Goal: Task Accomplishment & Management: Manage account settings

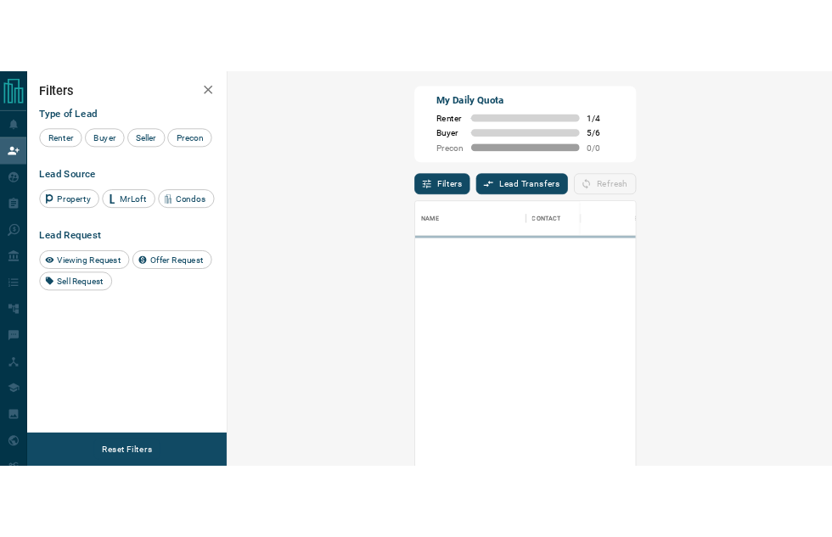
scroll to position [396, 784]
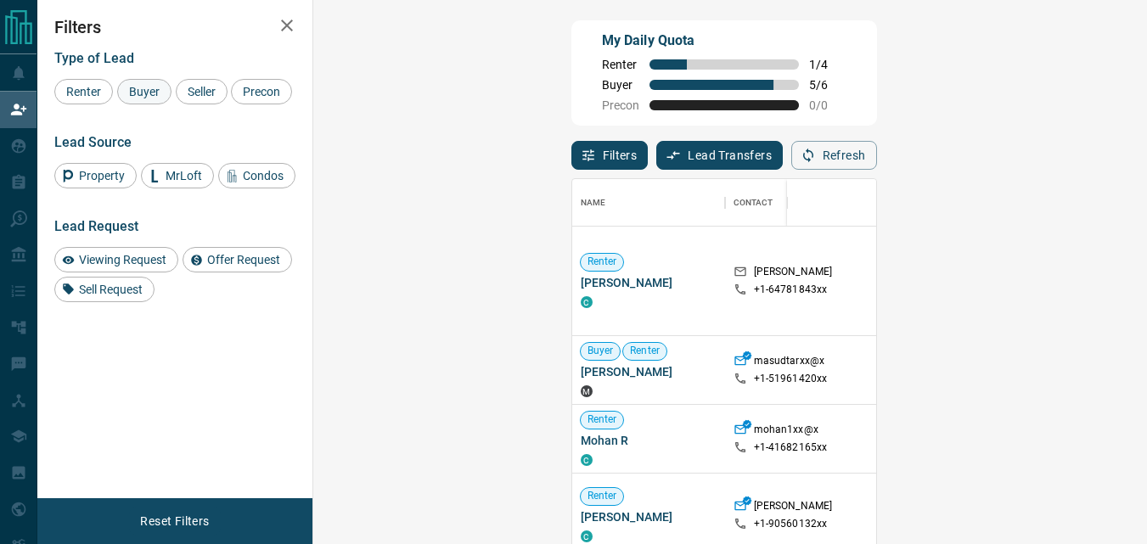
click at [149, 98] on span "Buyer" at bounding box center [144, 92] width 42 height 14
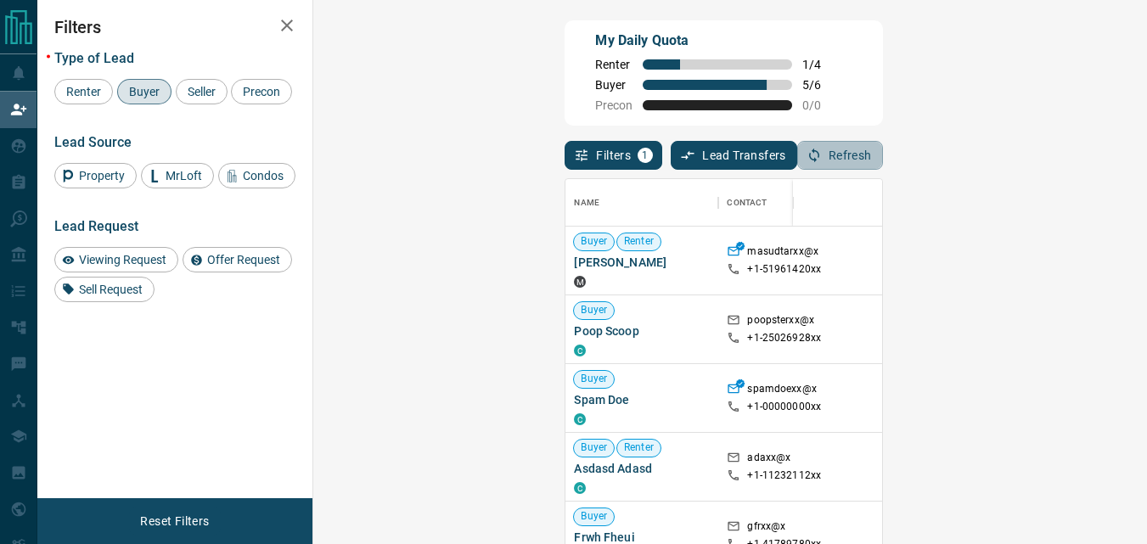
click at [883, 164] on button "Refresh" at bounding box center [840, 155] width 86 height 29
click at [822, 152] on icon "button" at bounding box center [814, 155] width 15 height 15
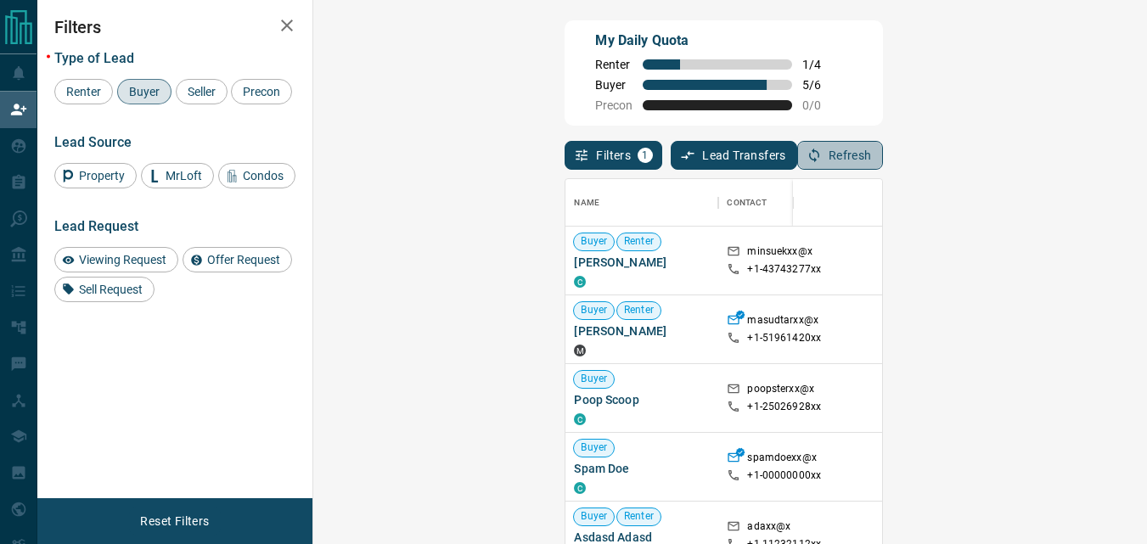
click at [883, 149] on button "Refresh" at bounding box center [840, 155] width 86 height 29
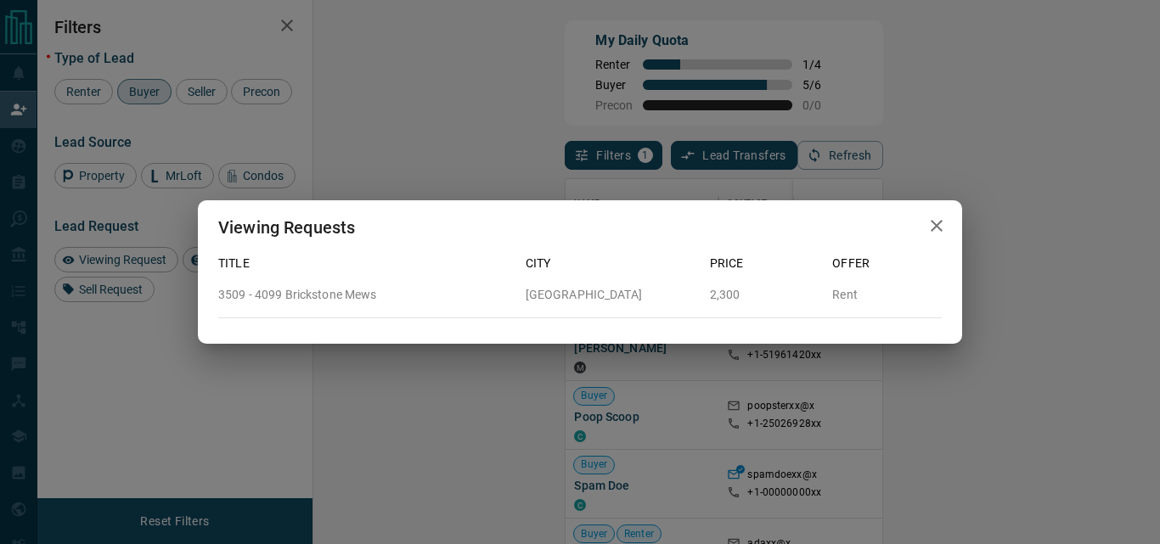
click at [941, 225] on icon "button" at bounding box center [936, 226] width 20 height 20
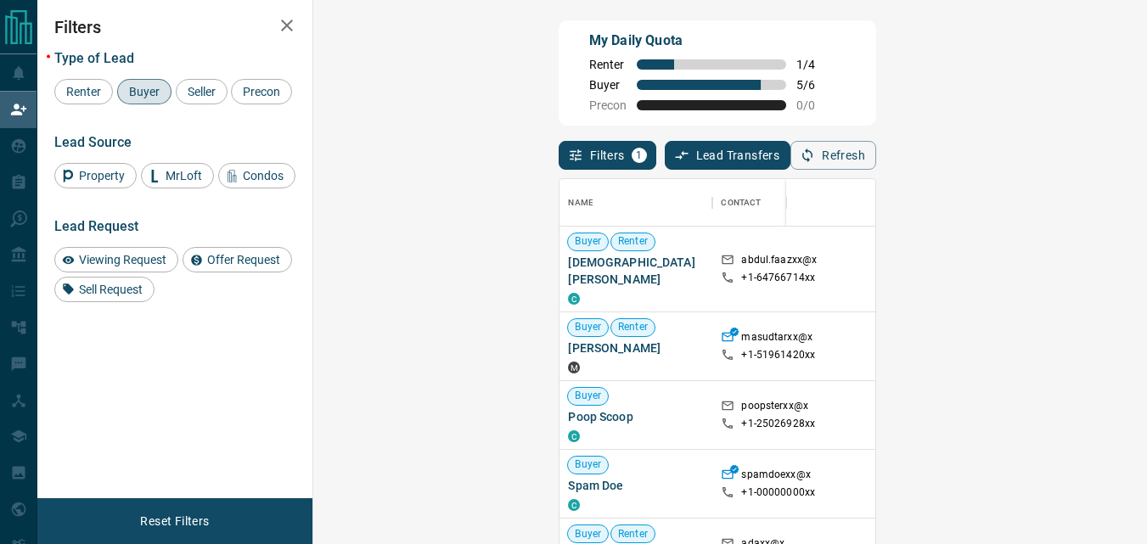
scroll to position [14, 14]
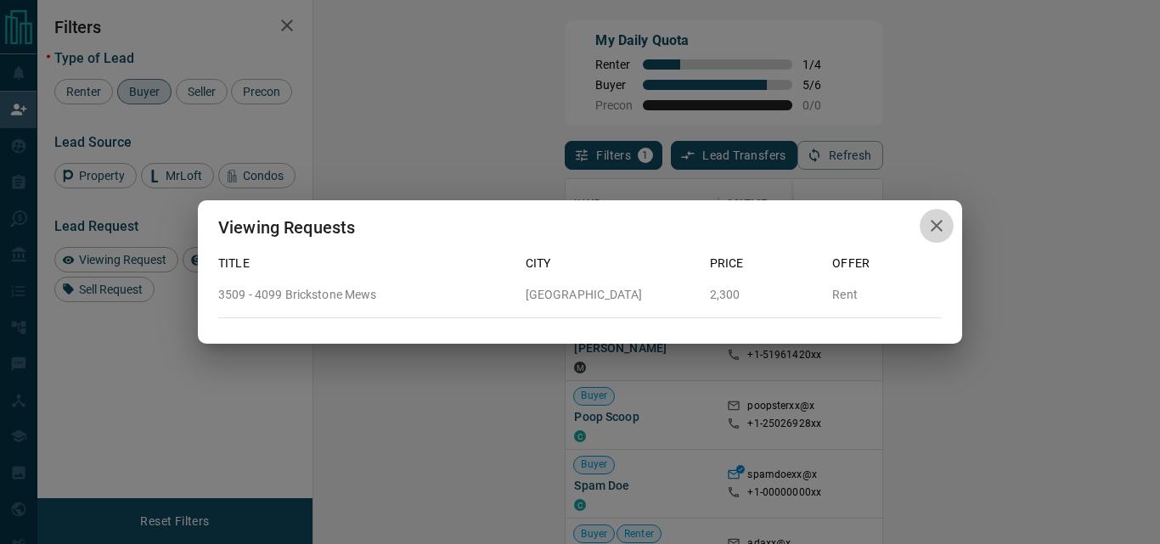
click at [938, 229] on icon "button" at bounding box center [936, 226] width 20 height 20
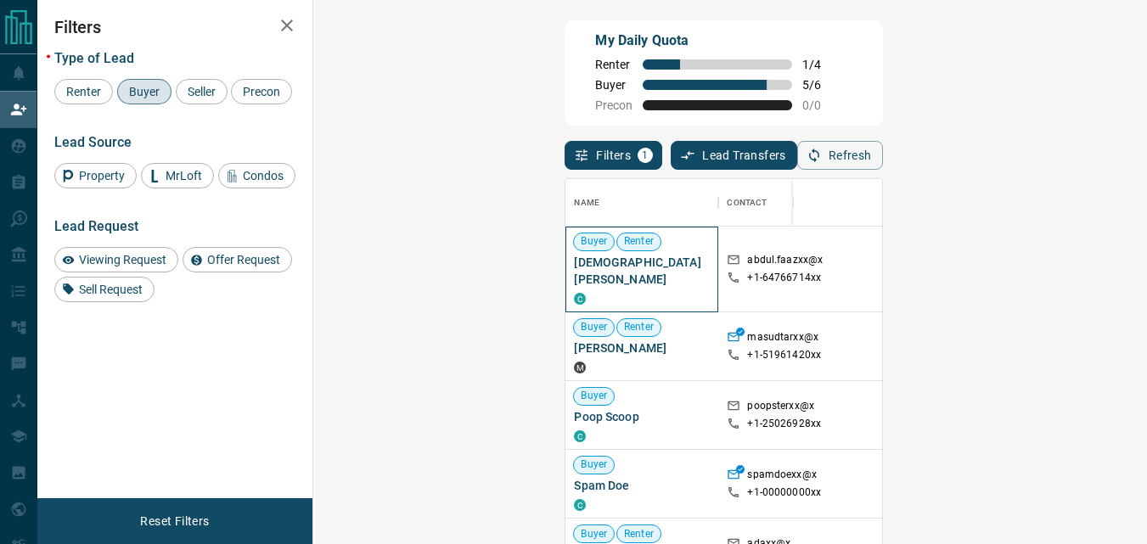
click at [574, 261] on span "[DEMOGRAPHIC_DATA][PERSON_NAME]" at bounding box center [642, 271] width 136 height 34
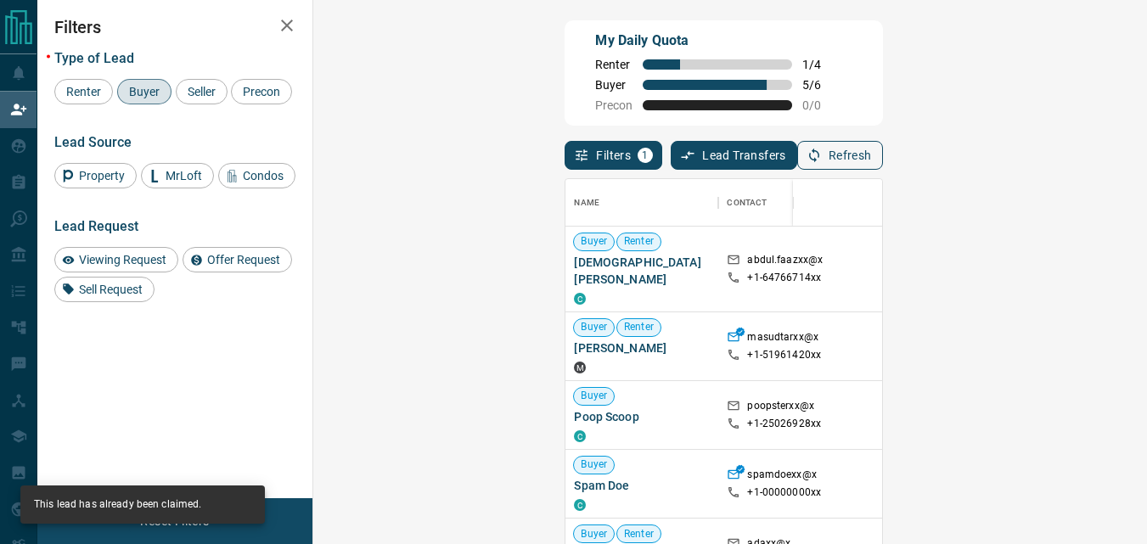
click at [883, 169] on button "Refresh" at bounding box center [840, 155] width 86 height 29
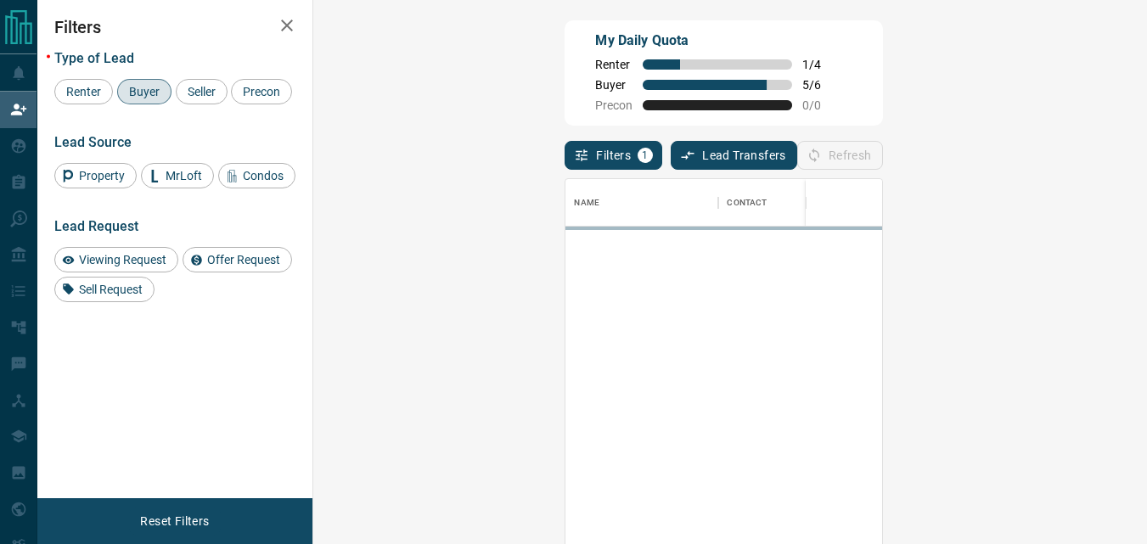
scroll to position [396, 784]
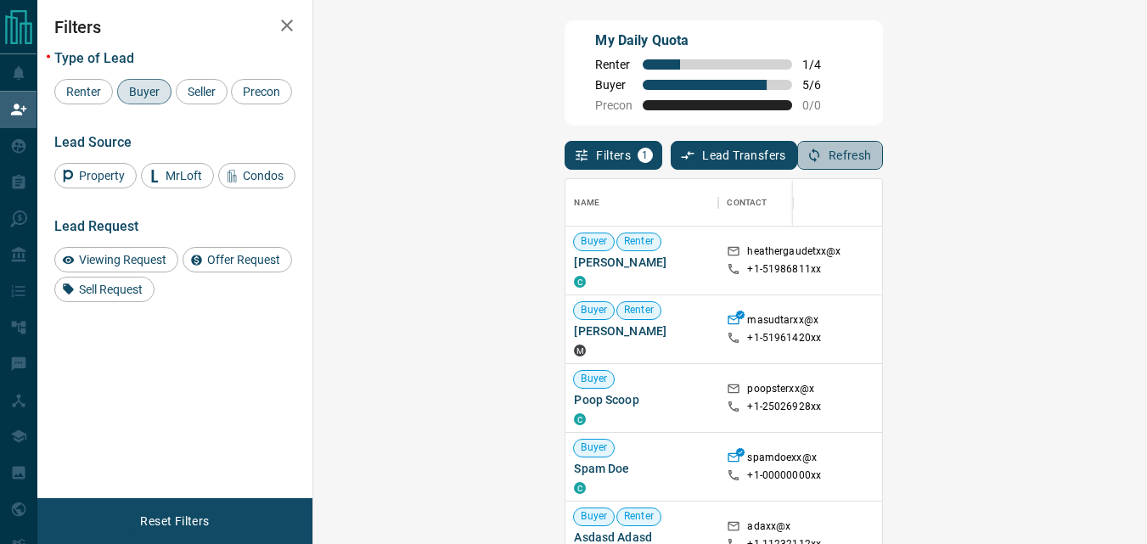
click at [883, 162] on button "Refresh" at bounding box center [840, 155] width 86 height 29
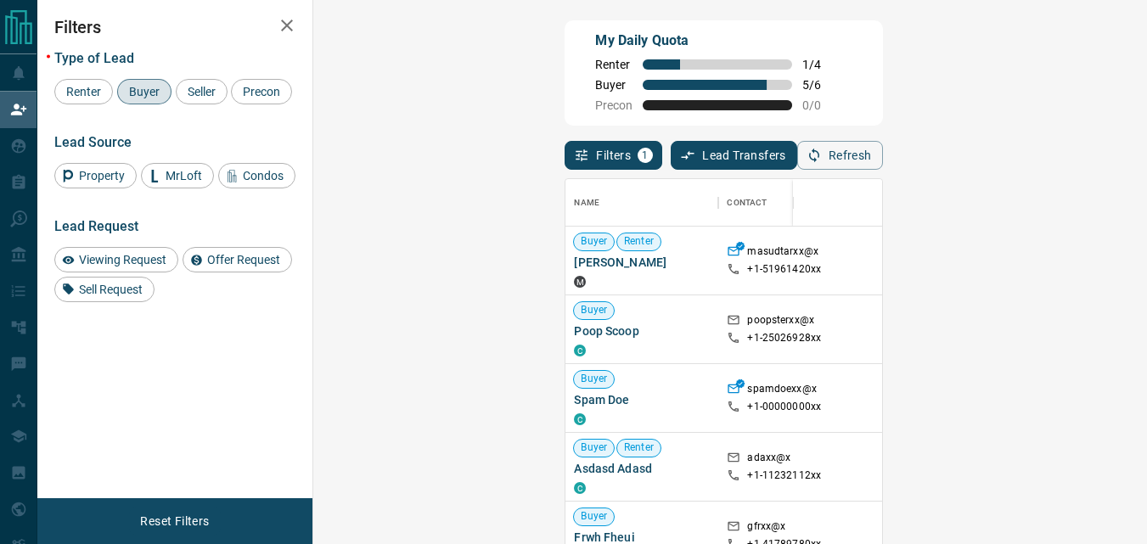
click at [882, 160] on div "Filters 1 Lead Transfers 0 Refresh" at bounding box center [724, 148] width 318 height 44
click at [883, 155] on button "Refresh" at bounding box center [840, 155] width 86 height 29
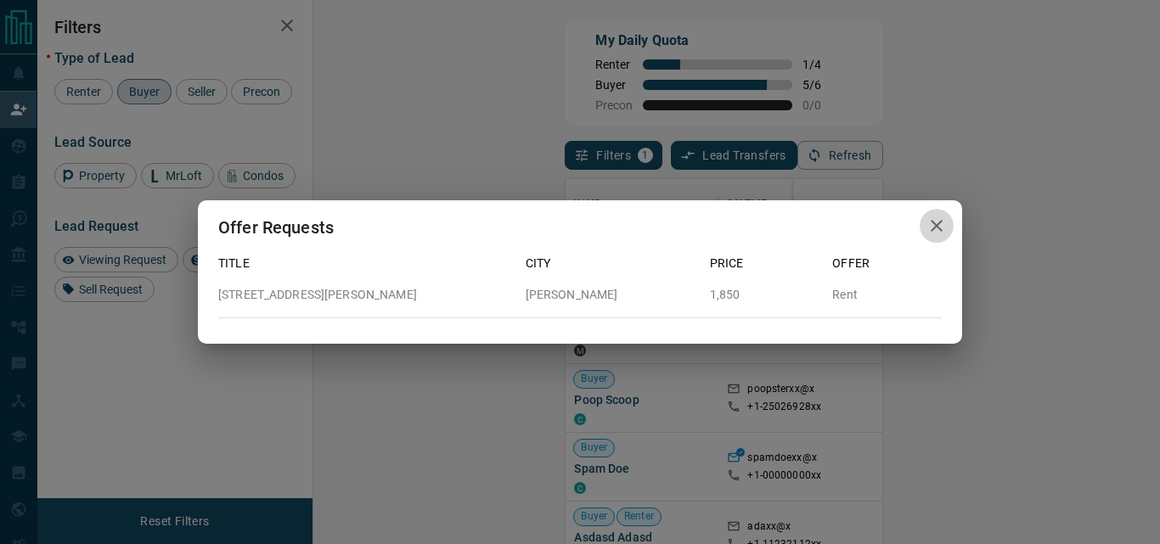
drag, startPoint x: 931, startPoint y: 219, endPoint x: 999, endPoint y: 246, distance: 73.9
click at [933, 221] on icon "button" at bounding box center [936, 226] width 20 height 20
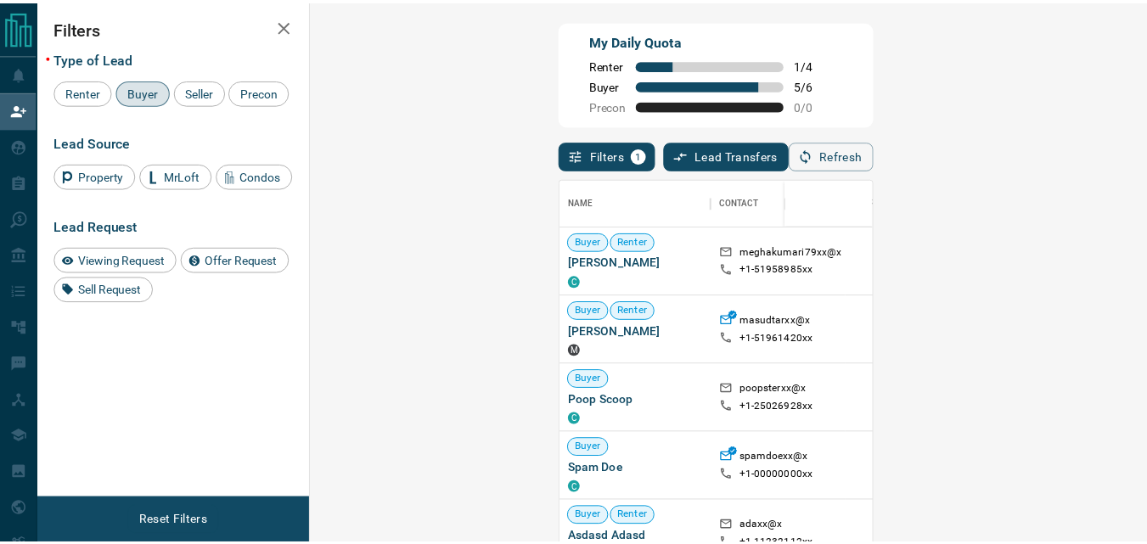
scroll to position [14, 14]
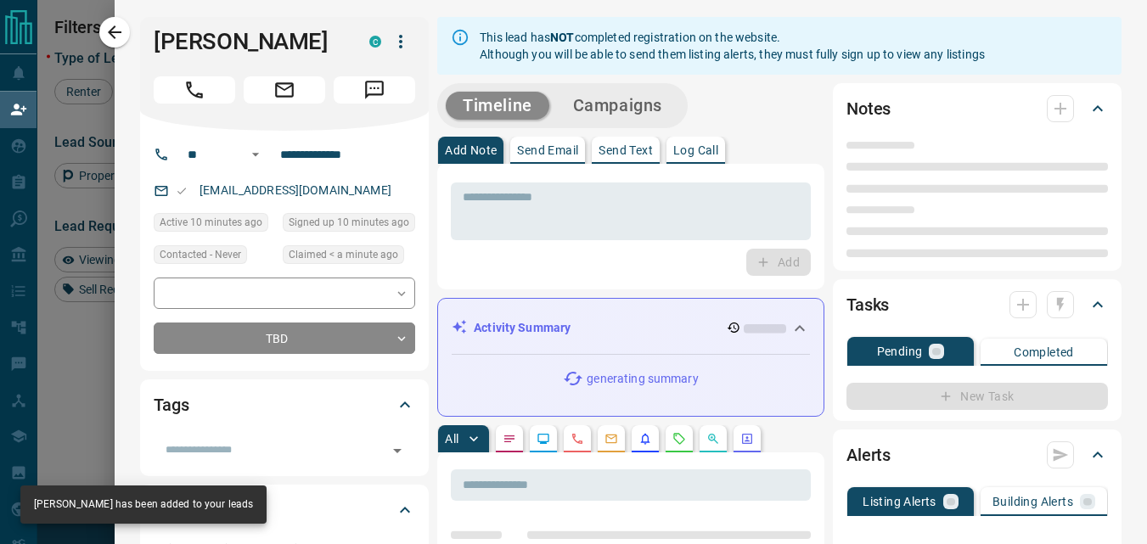
type input "**"
type input "**********"
type input "**"
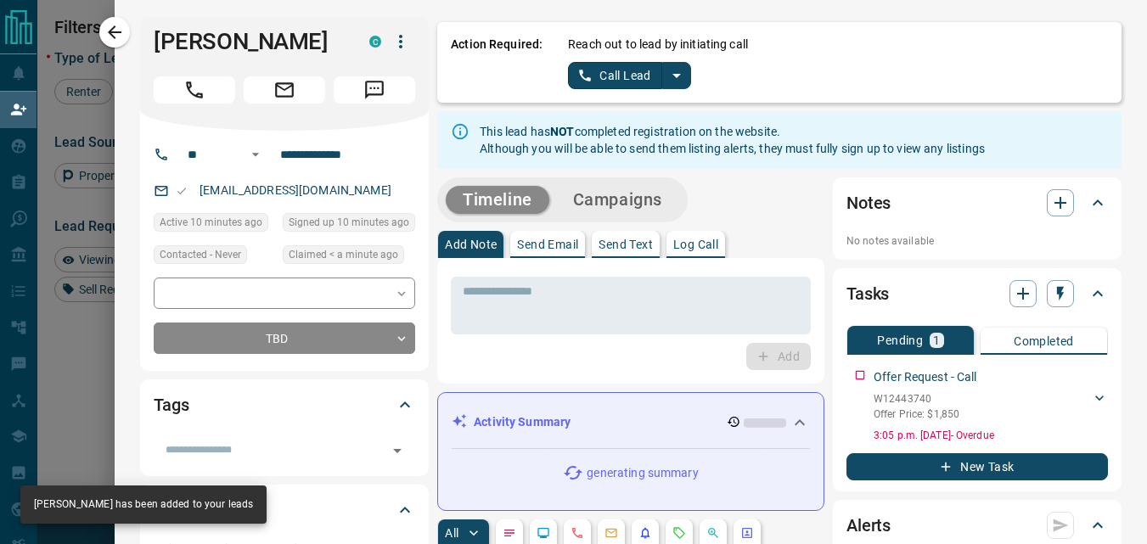
click at [666, 73] on icon "split button" at bounding box center [676, 75] width 20 height 20
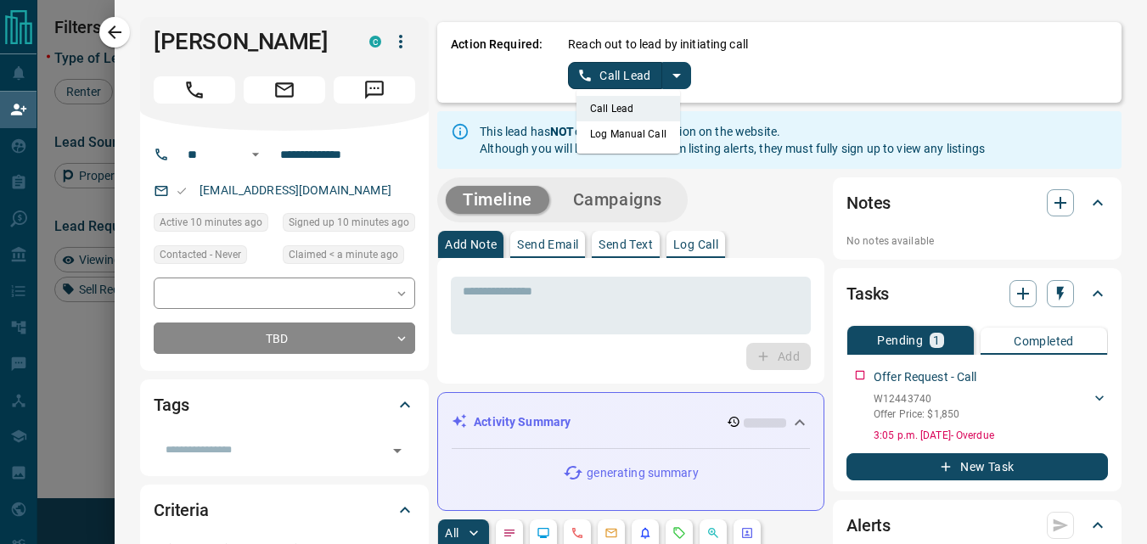
click at [638, 131] on li "Log Manual Call" at bounding box center [628, 133] width 104 height 25
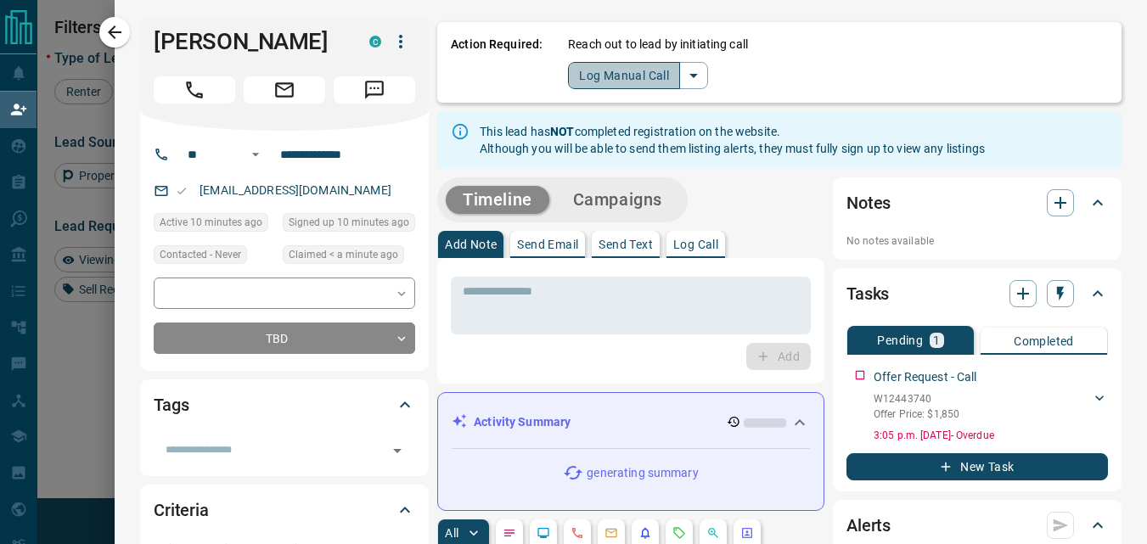
click at [597, 81] on button "Log Manual Call" at bounding box center [624, 75] width 112 height 27
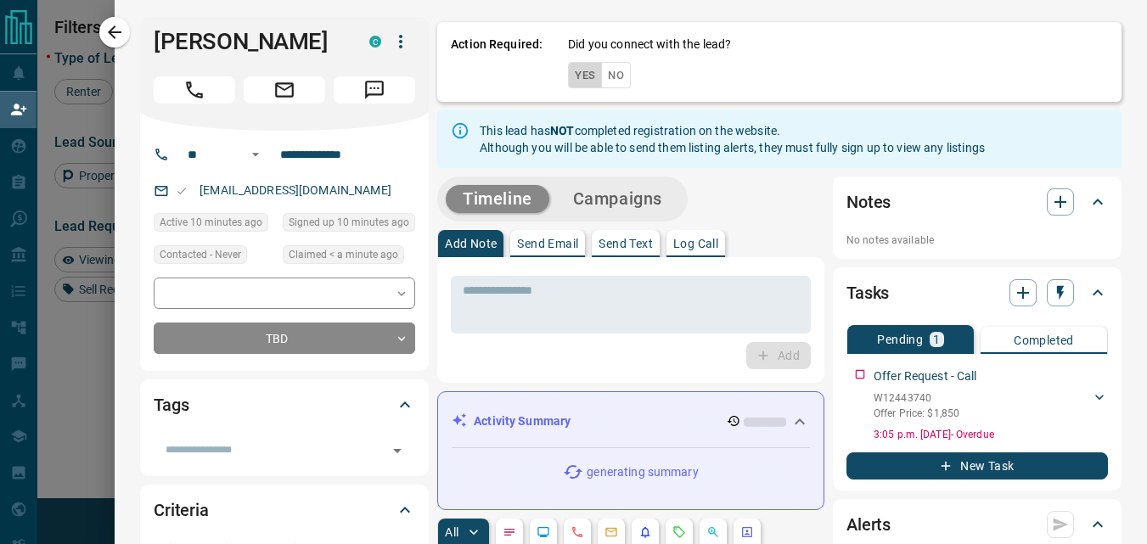
click at [568, 76] on button "Yes" at bounding box center [585, 75] width 34 height 26
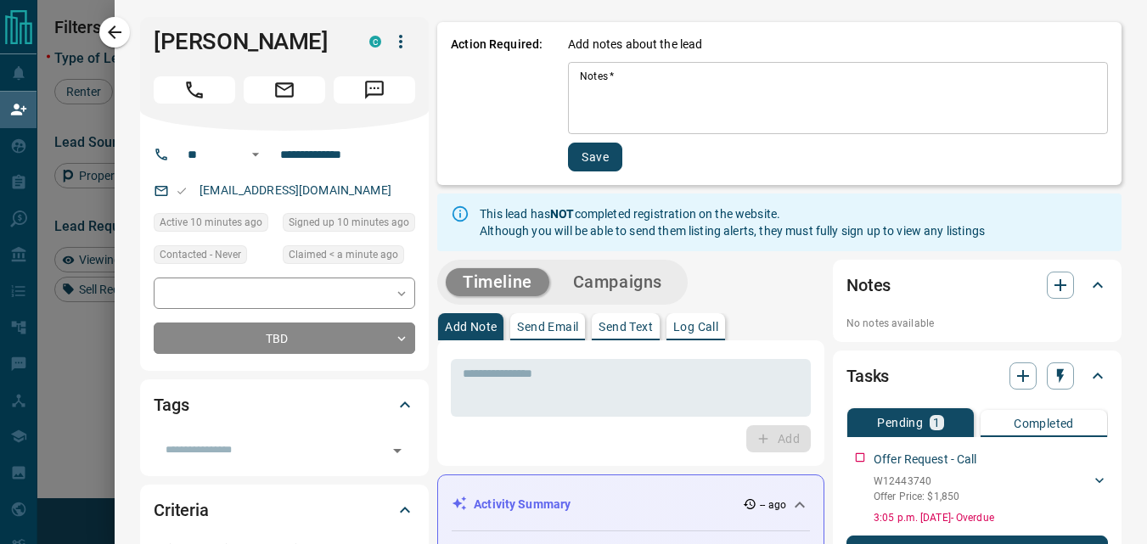
click at [568, 77] on div "* Notes   *" at bounding box center [838, 98] width 540 height 72
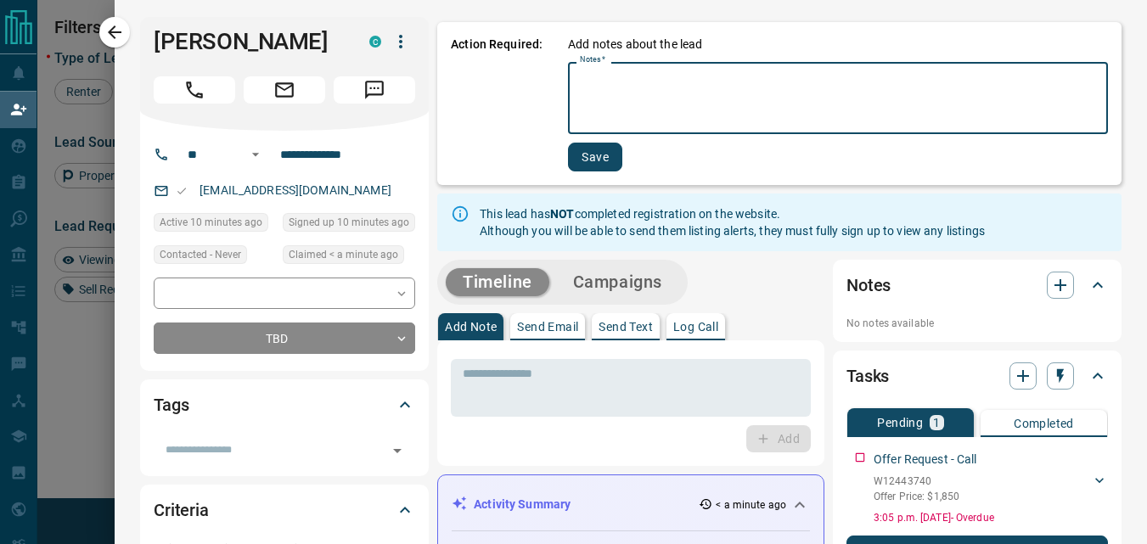
click at [530, 78] on div "Action Required: Add notes about the lead Notes   * * Notes   * Save" at bounding box center [779, 103] width 684 height 163
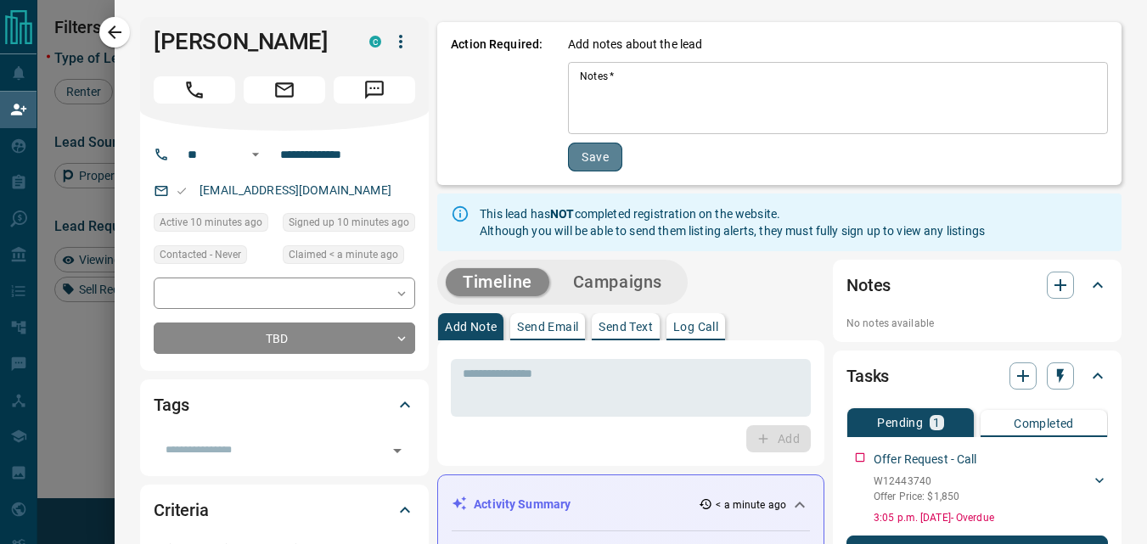
click at [587, 147] on button "Save" at bounding box center [595, 157] width 54 height 29
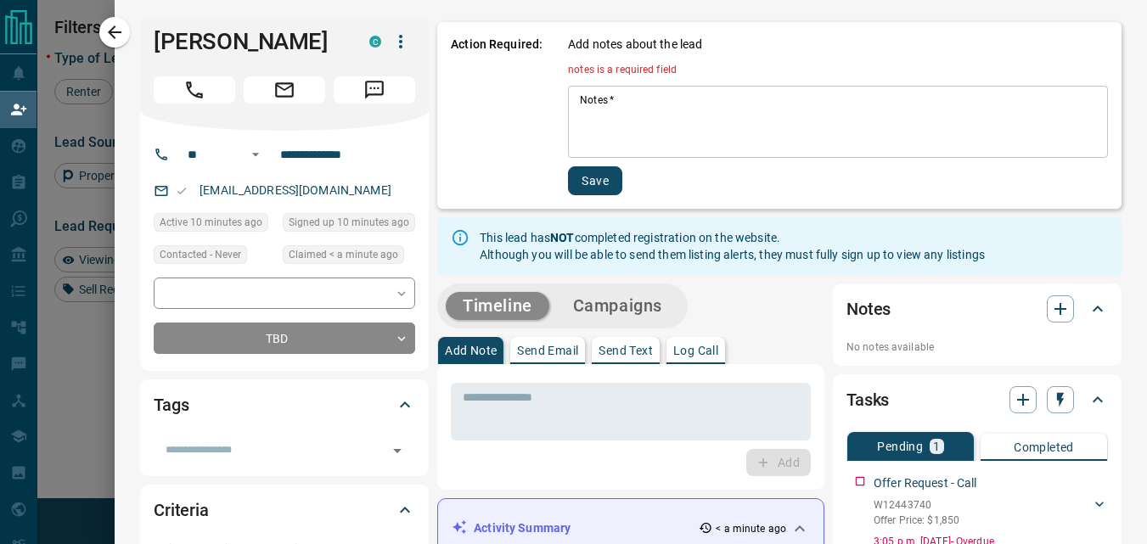
click at [596, 127] on textarea "Notes   *" at bounding box center [838, 122] width 516 height 58
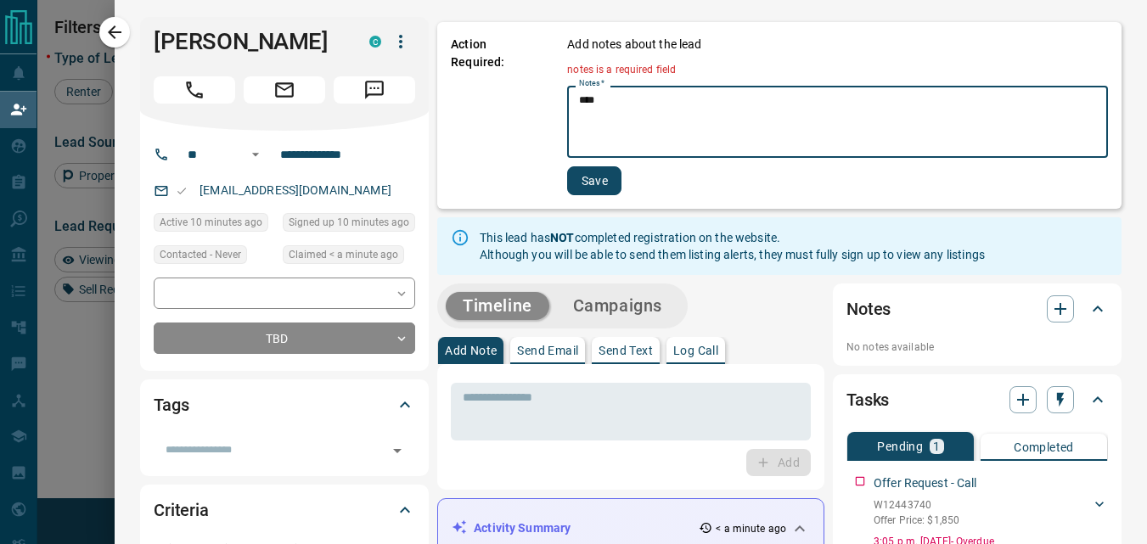
type textarea "****"
click at [585, 175] on button "Save" at bounding box center [594, 180] width 54 height 29
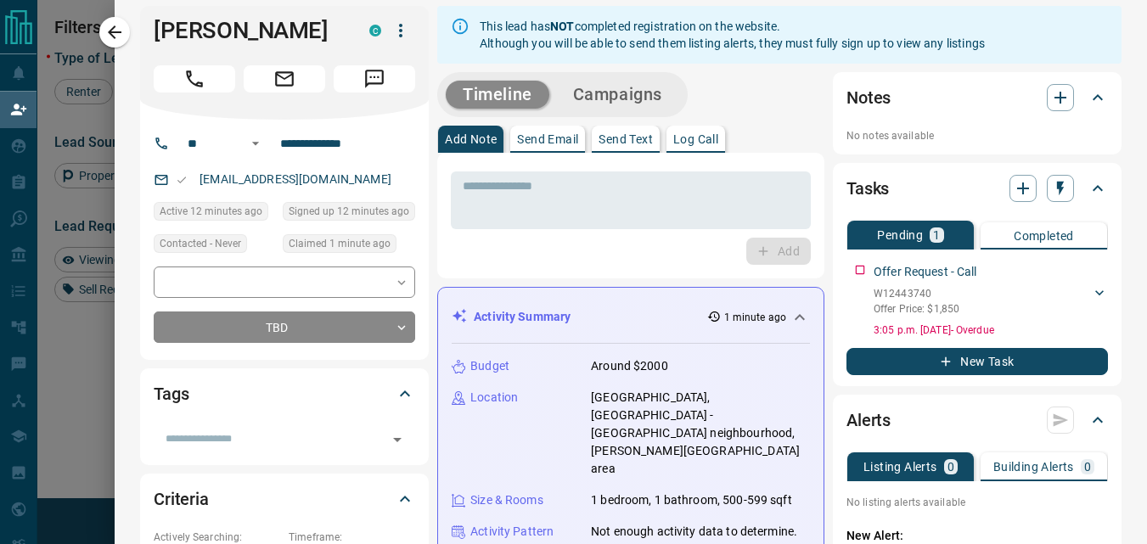
scroll to position [0, 0]
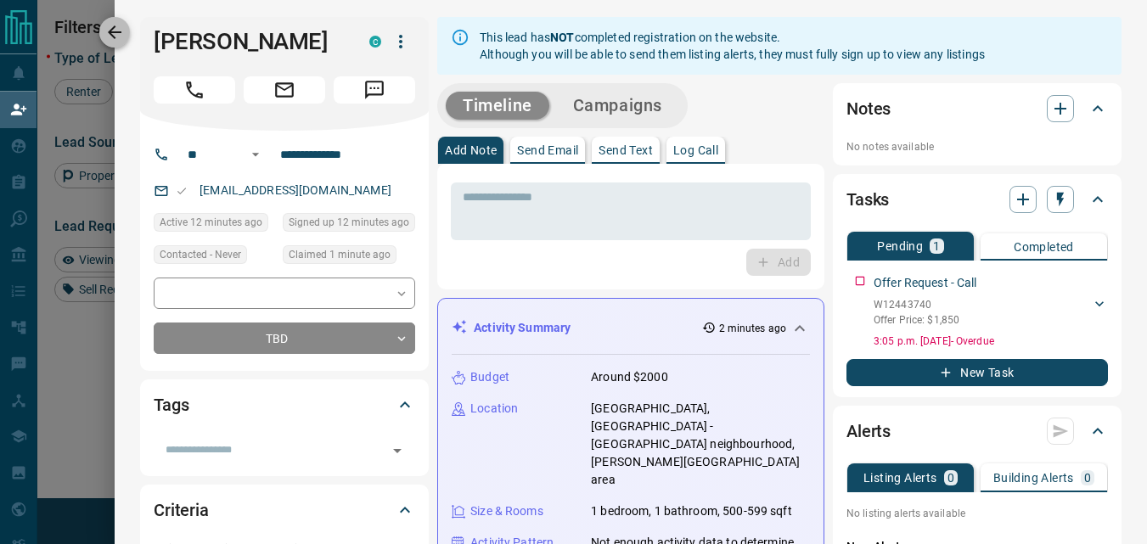
click at [116, 30] on icon "button" at bounding box center [114, 32] width 20 height 20
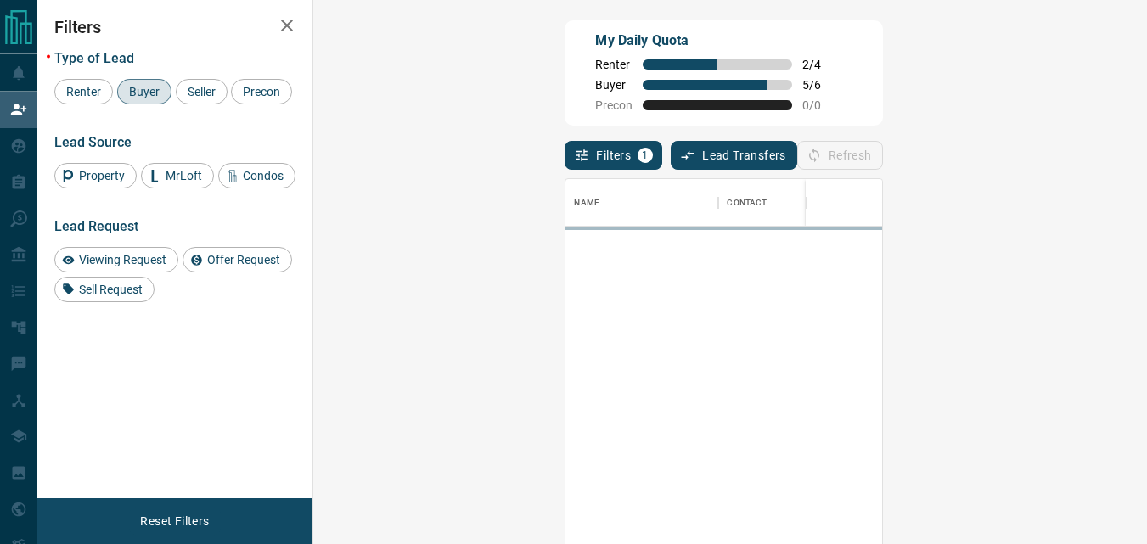
scroll to position [396, 784]
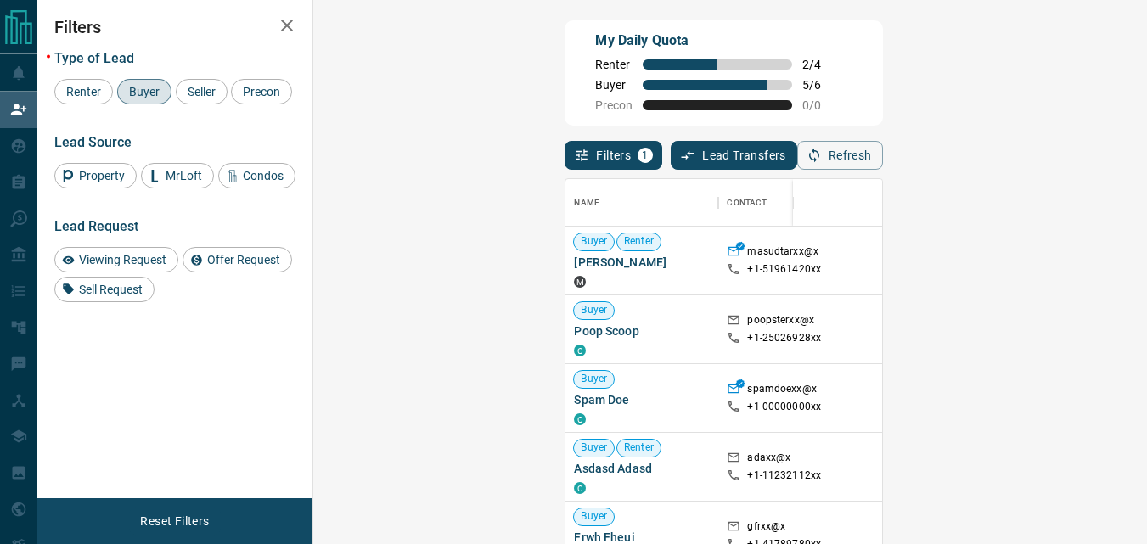
click at [715, 111] on div "My Daily Quota Renter 2 / 4 Buyer 5 / 6 Precon 0 / 0" at bounding box center [724, 72] width 318 height 105
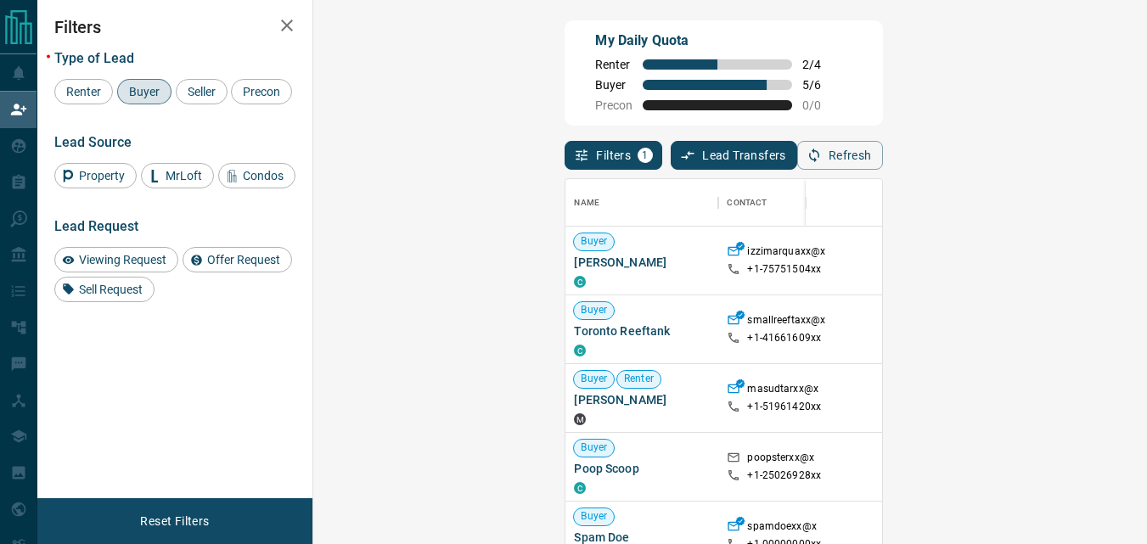
scroll to position [14, 14]
click at [883, 160] on button "Refresh" at bounding box center [840, 155] width 86 height 29
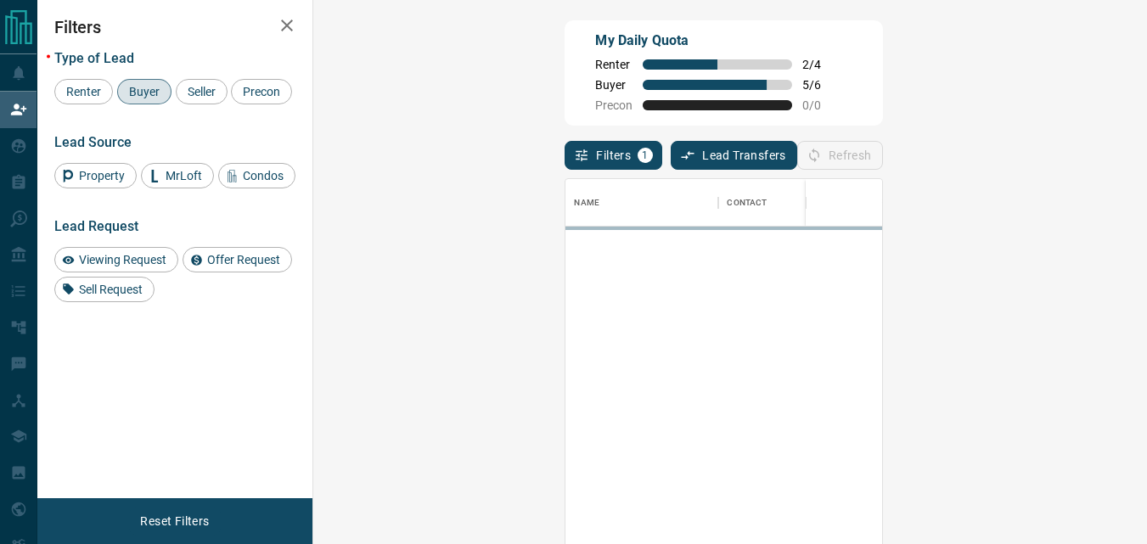
scroll to position [396, 784]
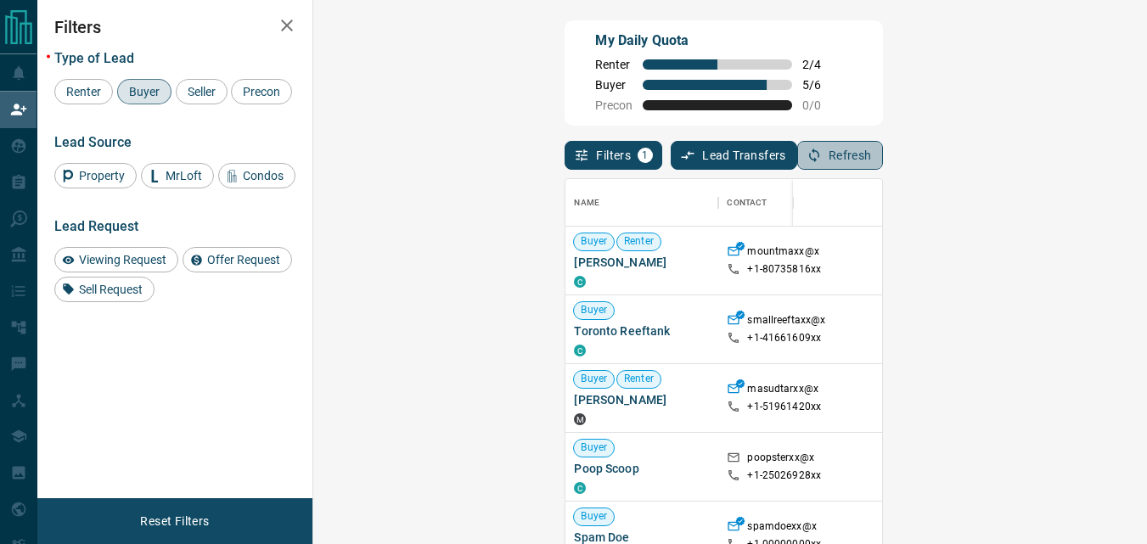
click at [819, 154] on icon "button" at bounding box center [814, 156] width 10 height 14
click at [703, 84] on div "My Daily Quota Renter 2 / 4 Buyer 5 / 6 Precon 0 / 0" at bounding box center [724, 72] width 318 height 105
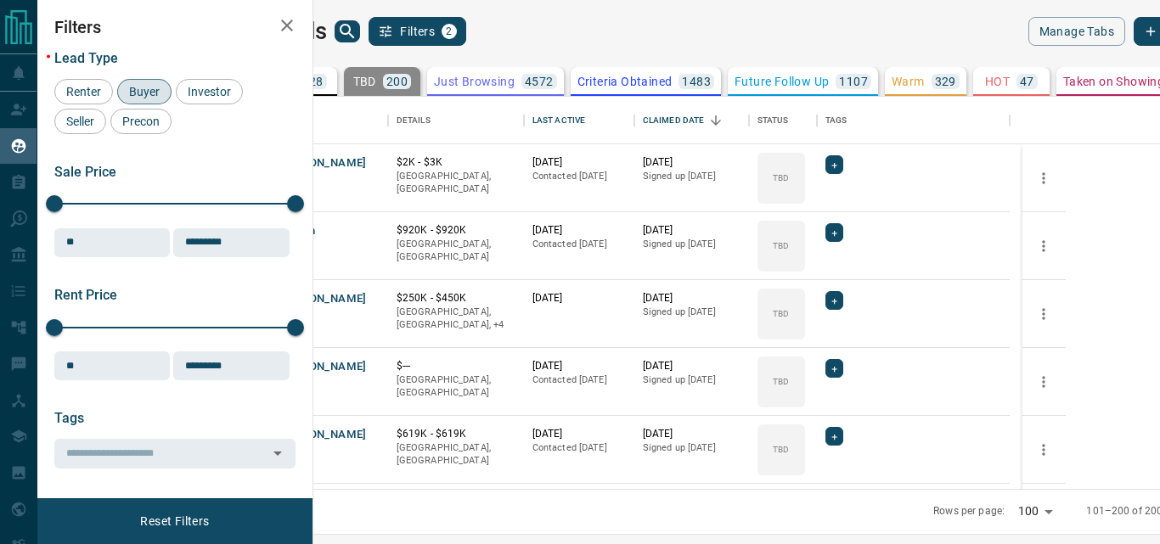
scroll to position [380, 826]
